Goal: Information Seeking & Learning: Learn about a topic

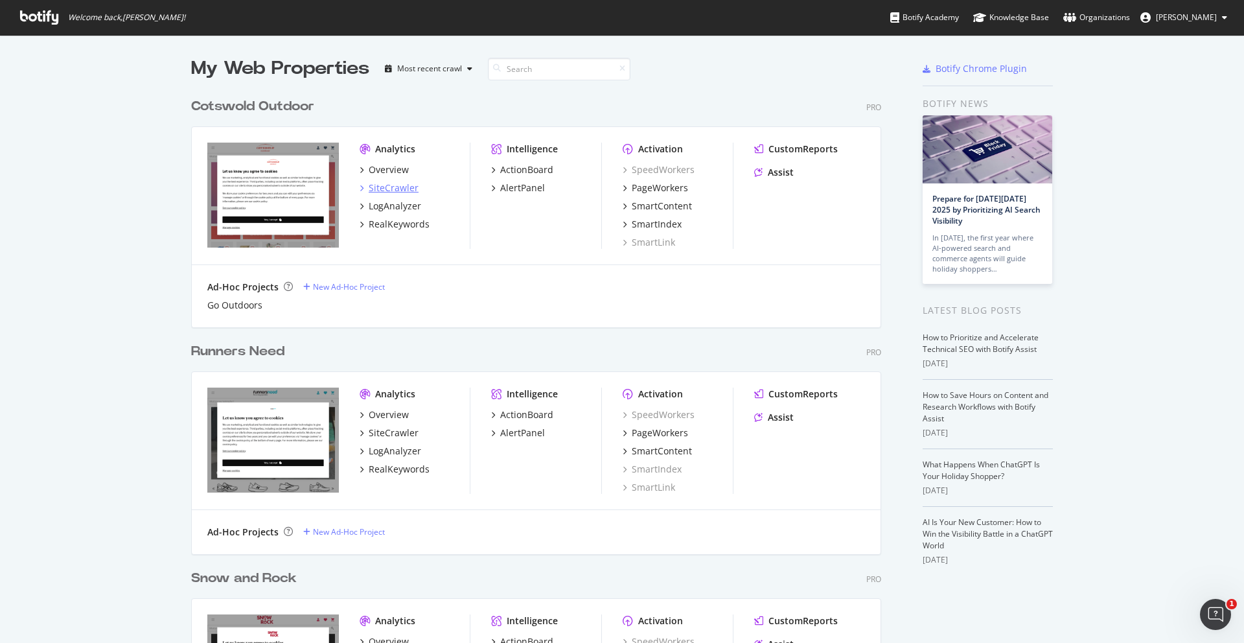
click at [380, 186] on div "SiteCrawler" at bounding box center [394, 187] width 50 height 13
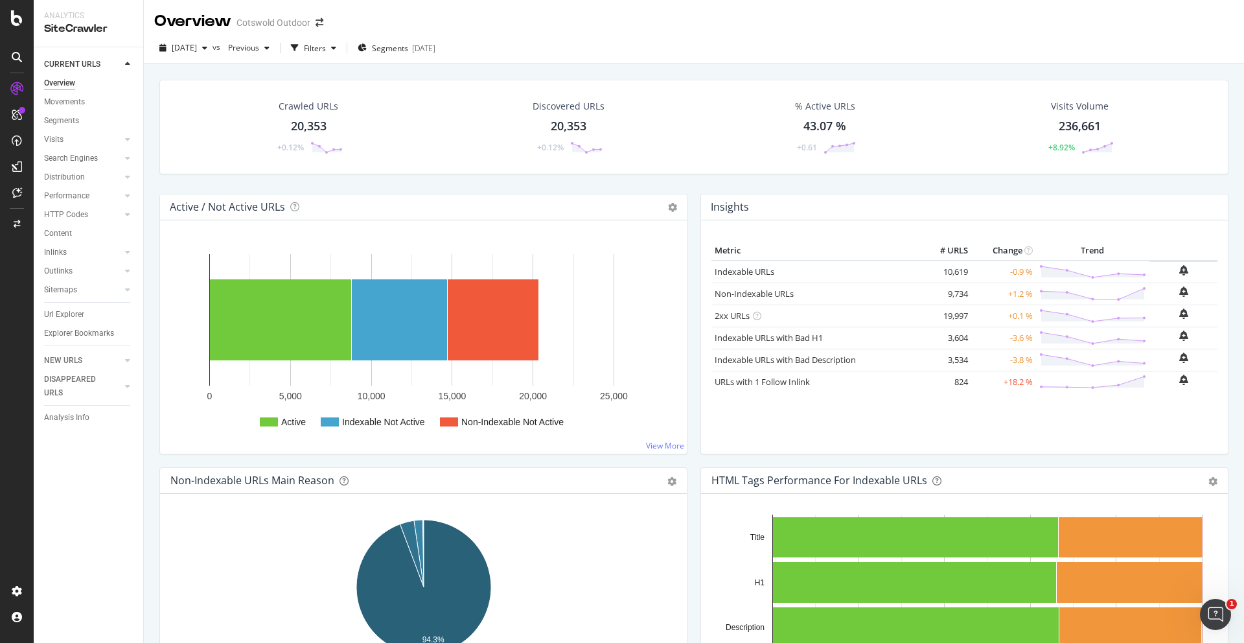
click at [294, 105] on div "Crawled URLs" at bounding box center [309, 106] width 60 height 13
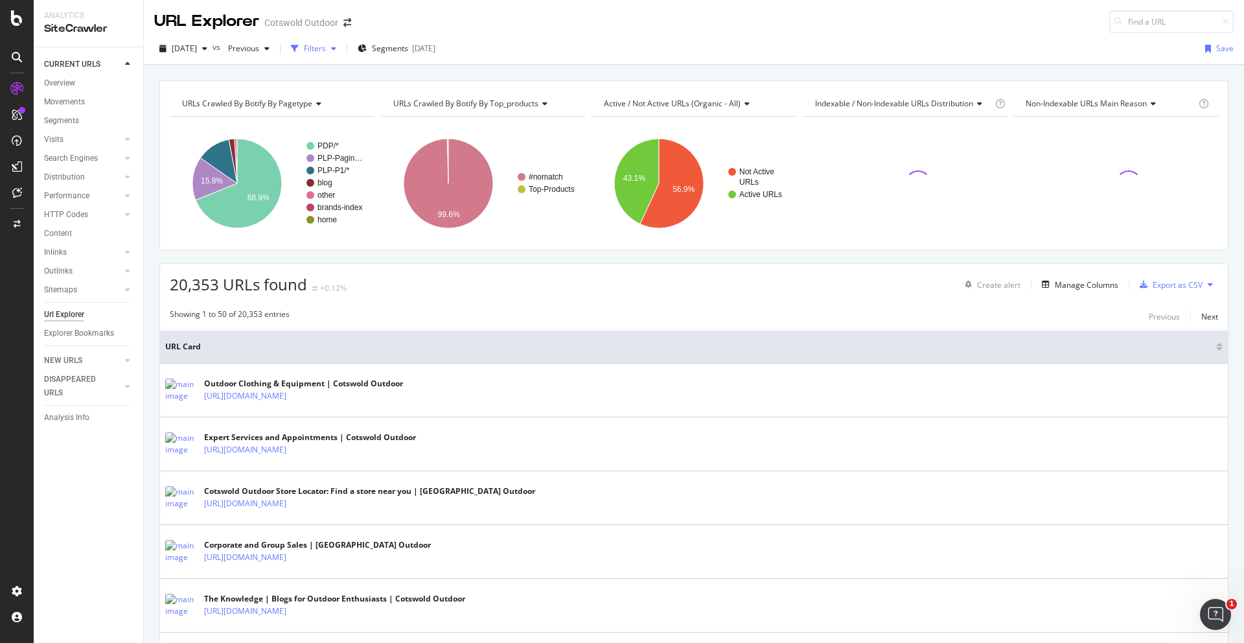
click at [326, 52] on div "Filters" at bounding box center [315, 48] width 22 height 11
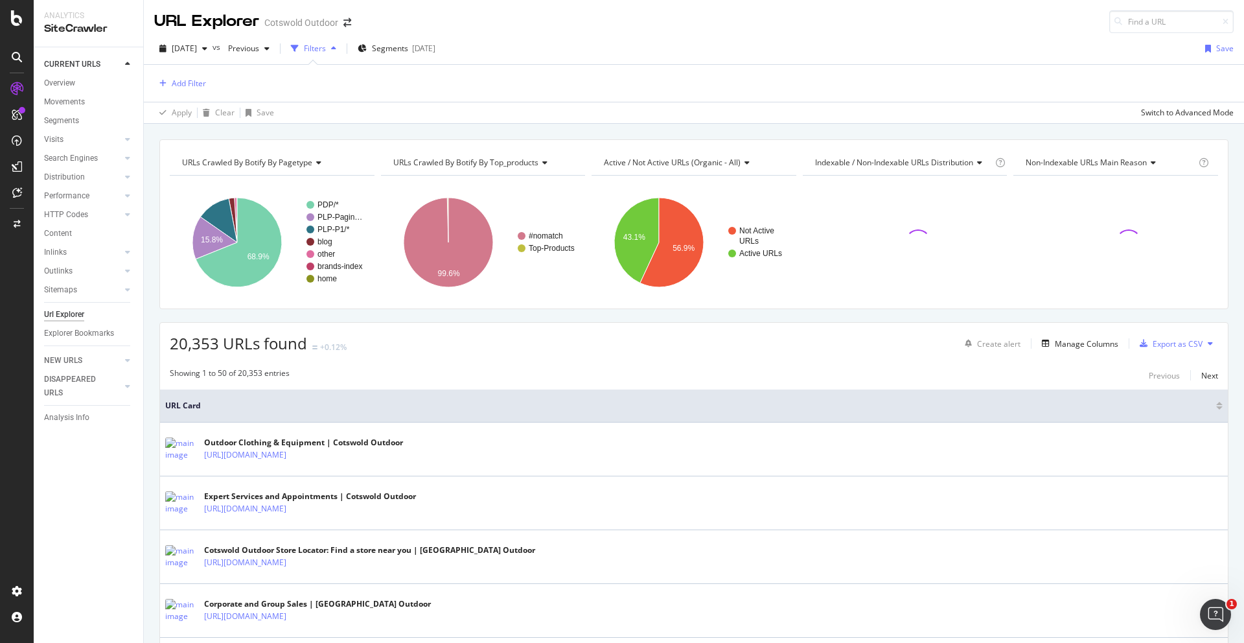
click at [209, 82] on div "Add Filter" at bounding box center [693, 83] width 1079 height 37
click at [196, 82] on div "Add Filter" at bounding box center [189, 83] width 34 height 11
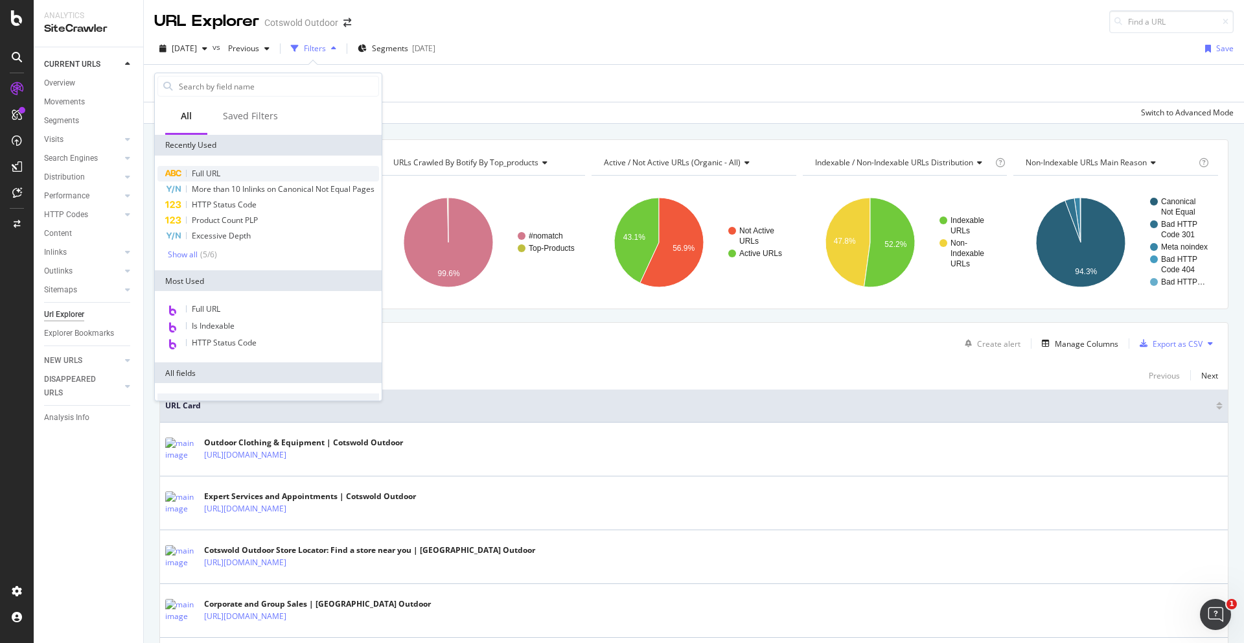
click at [215, 170] on span "Full URL" at bounding box center [206, 173] width 29 height 11
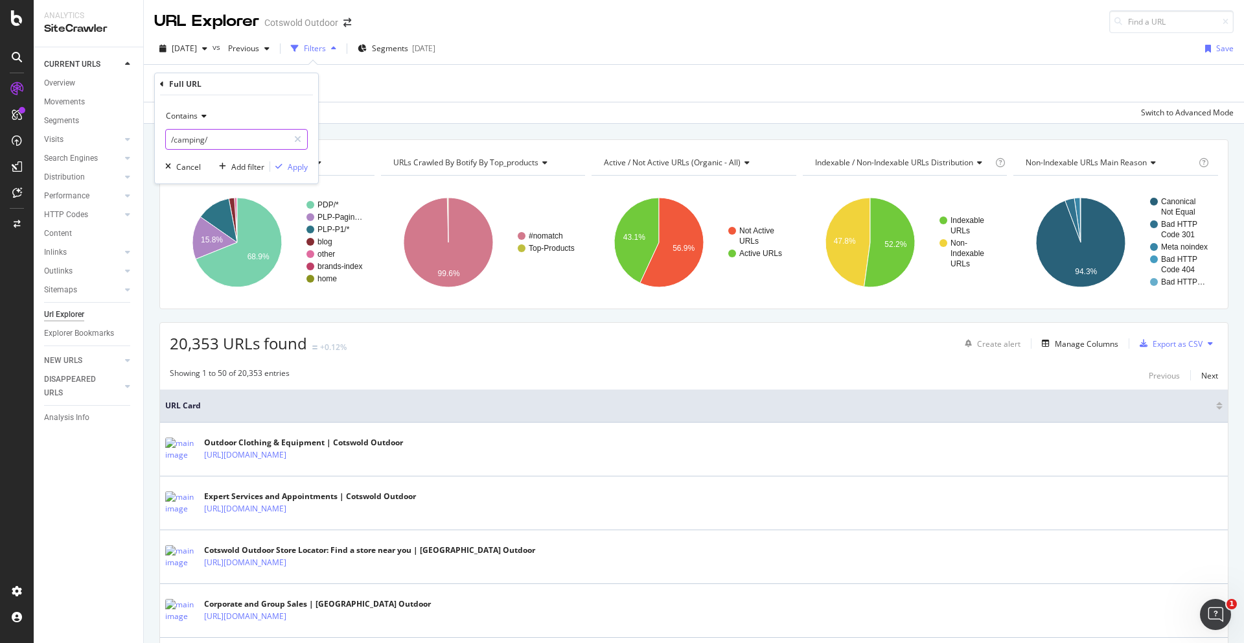
click at [192, 133] on input "/camping/" at bounding box center [227, 139] width 122 height 21
click at [185, 140] on input "/camping/" at bounding box center [227, 139] width 122 height 21
type input "/black-[DATE]"
click at [295, 163] on div "Apply" at bounding box center [298, 166] width 20 height 11
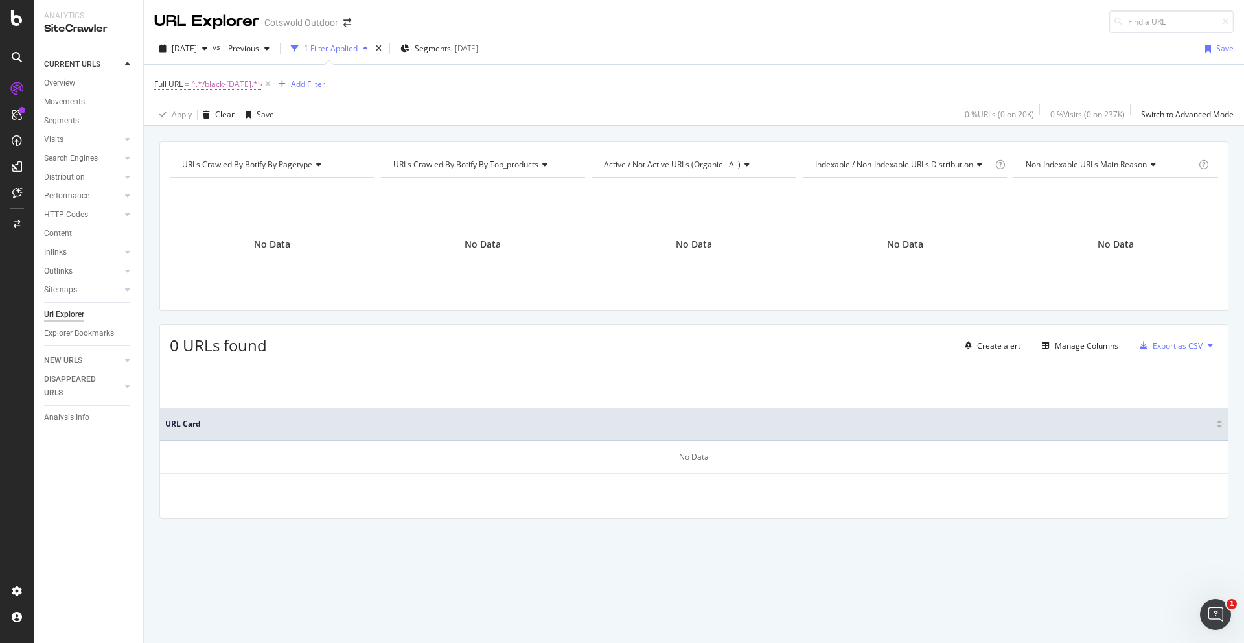
click at [232, 90] on span "^.*/black-[DATE].*$" at bounding box center [226, 84] width 71 height 18
click at [177, 138] on input "/black-[DATE]" at bounding box center [227, 138] width 122 height 21
type input "[DATE][DATE]"
click at [295, 174] on div "Contains [DATE][DATE] Cancel Add filter Apply" at bounding box center [236, 138] width 163 height 88
click at [213, 52] on div "button" at bounding box center [205, 49] width 16 height 8
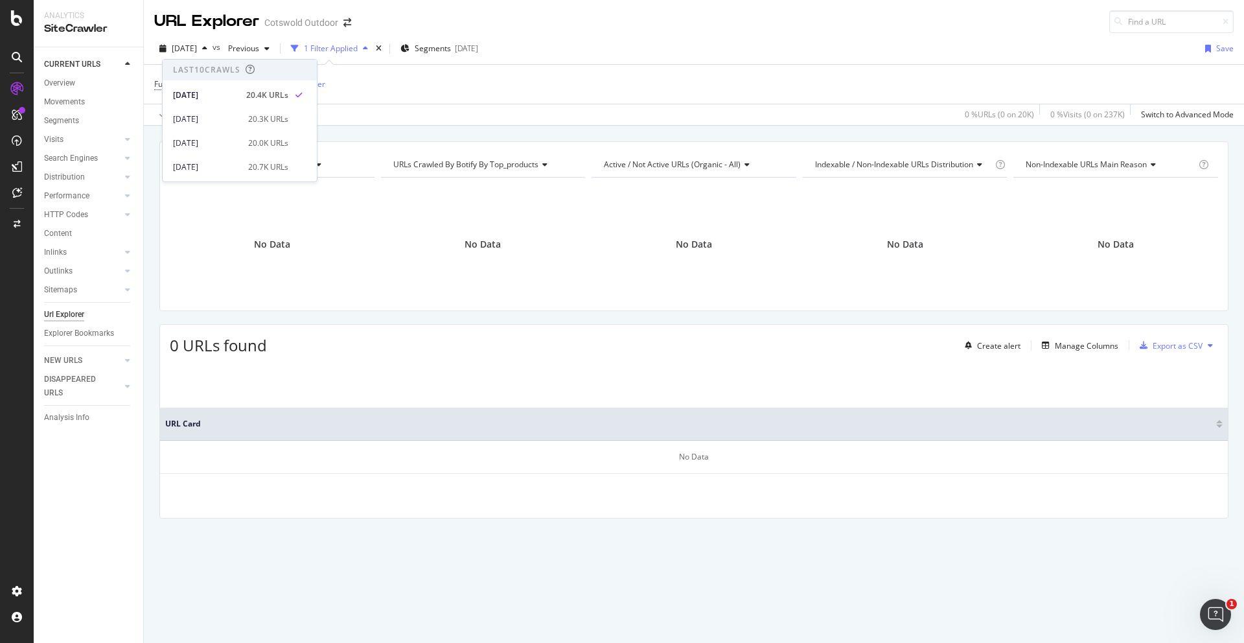
click at [468, 99] on div "Full URL = ^.*/black-[DATE].*$ Add Filter" at bounding box center [693, 84] width 1079 height 39
click at [475, 54] on div "Segments [DATE]" at bounding box center [439, 48] width 78 height 19
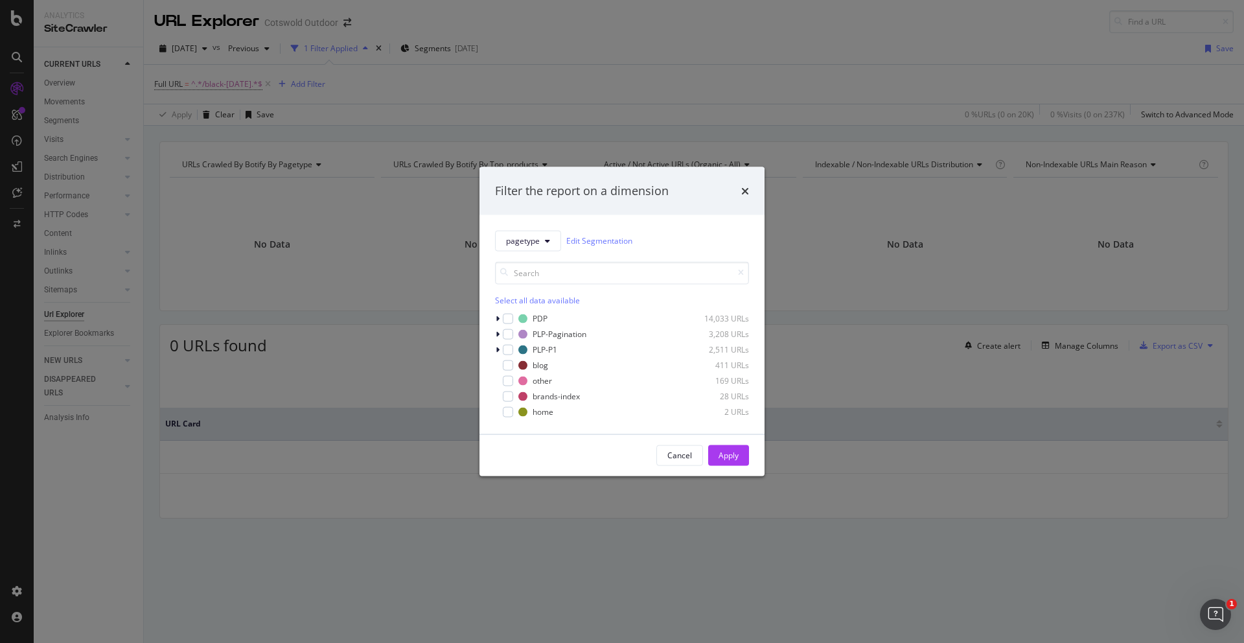
click at [563, 132] on div "Filter the report on a dimension pagetype Edit Segmentation Select all data ava…" at bounding box center [622, 321] width 1244 height 643
